Goal: Task Accomplishment & Management: Manage account settings

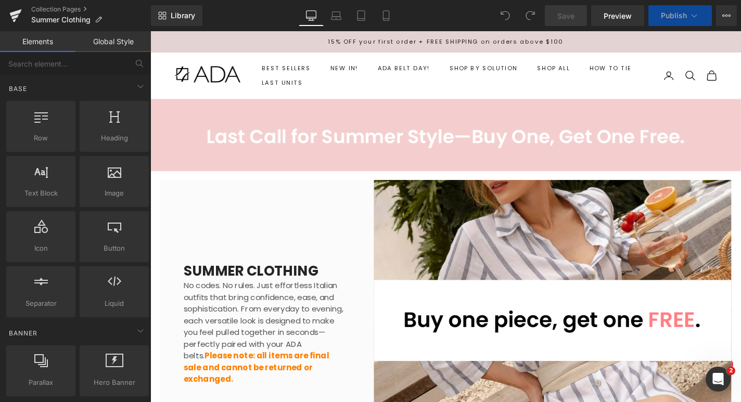
click at [692, 12] on icon at bounding box center [694, 15] width 10 height 10
click at [721, 10] on button "View Live Page View with current Template Save Template to Library Schedule Pub…" at bounding box center [726, 15] width 21 height 21
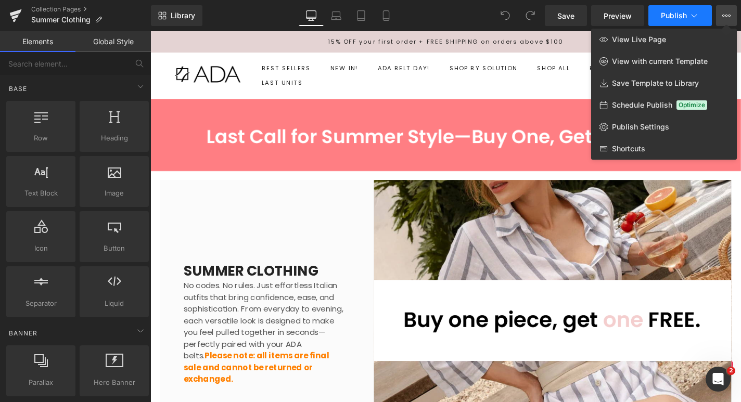
click at [693, 14] on icon at bounding box center [694, 15] width 10 height 10
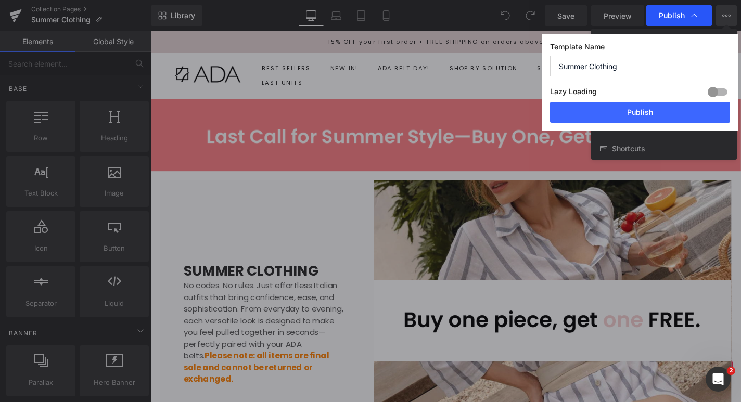
click at [686, 20] on span "Publish" at bounding box center [679, 15] width 41 height 10
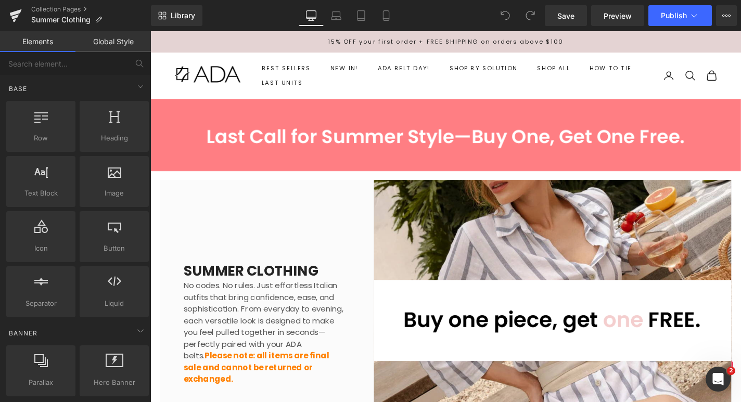
click at [686, 20] on button "Publish" at bounding box center [681, 15] width 64 height 21
